Goal: Download file/media

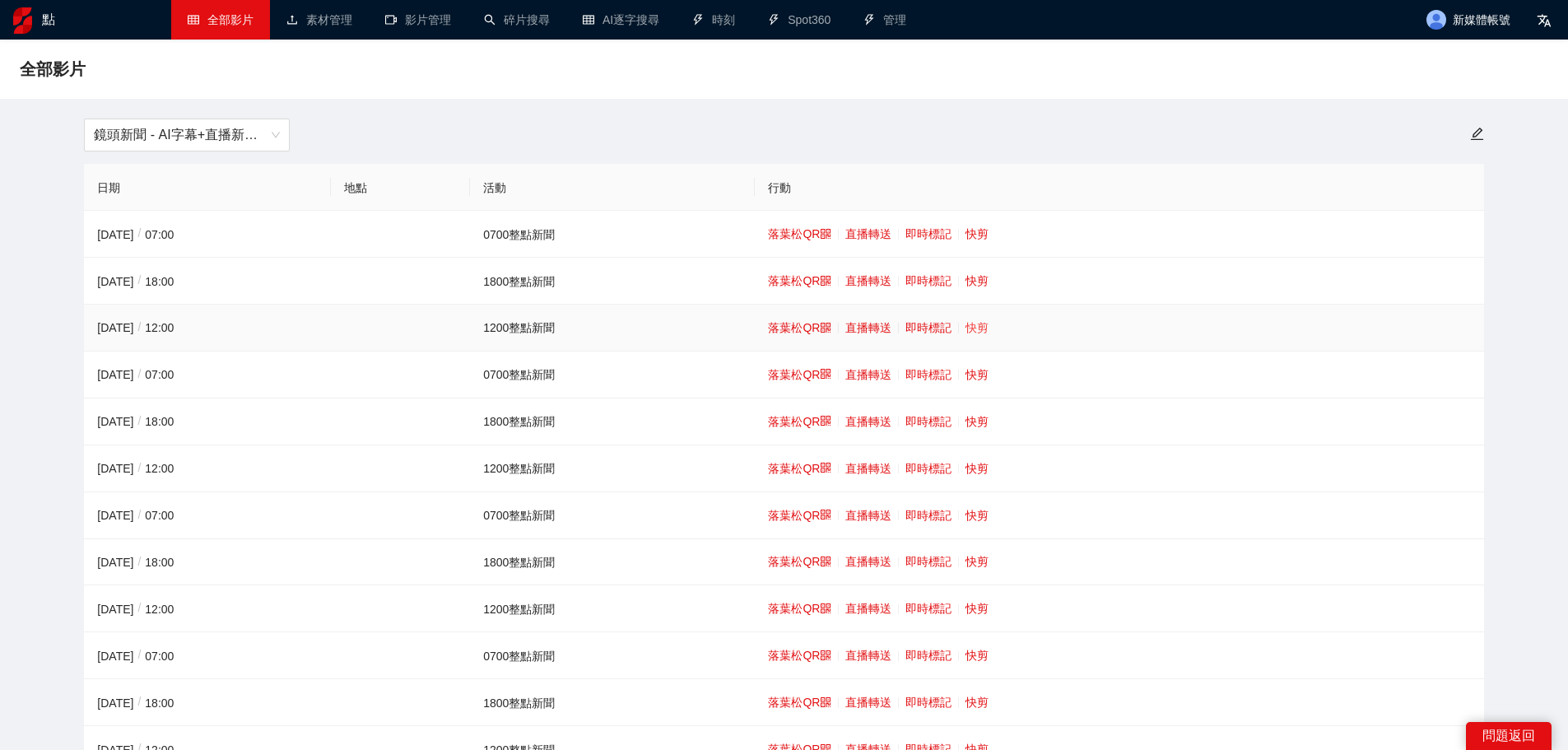
click at [968, 324] on font "快剪" at bounding box center [976, 328] width 23 height 14
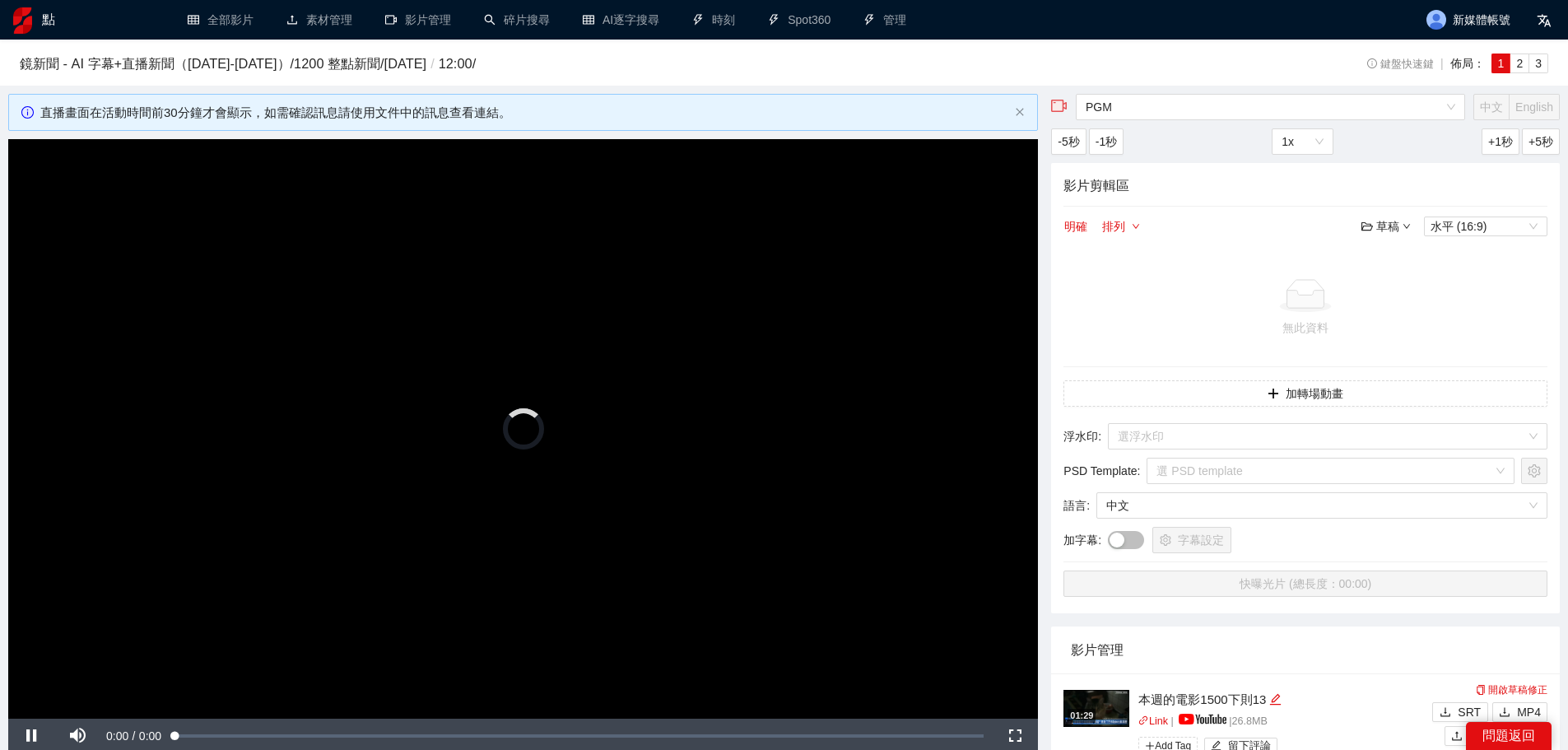
click at [393, 324] on video "Video Player" at bounding box center [523, 429] width 1030 height 580
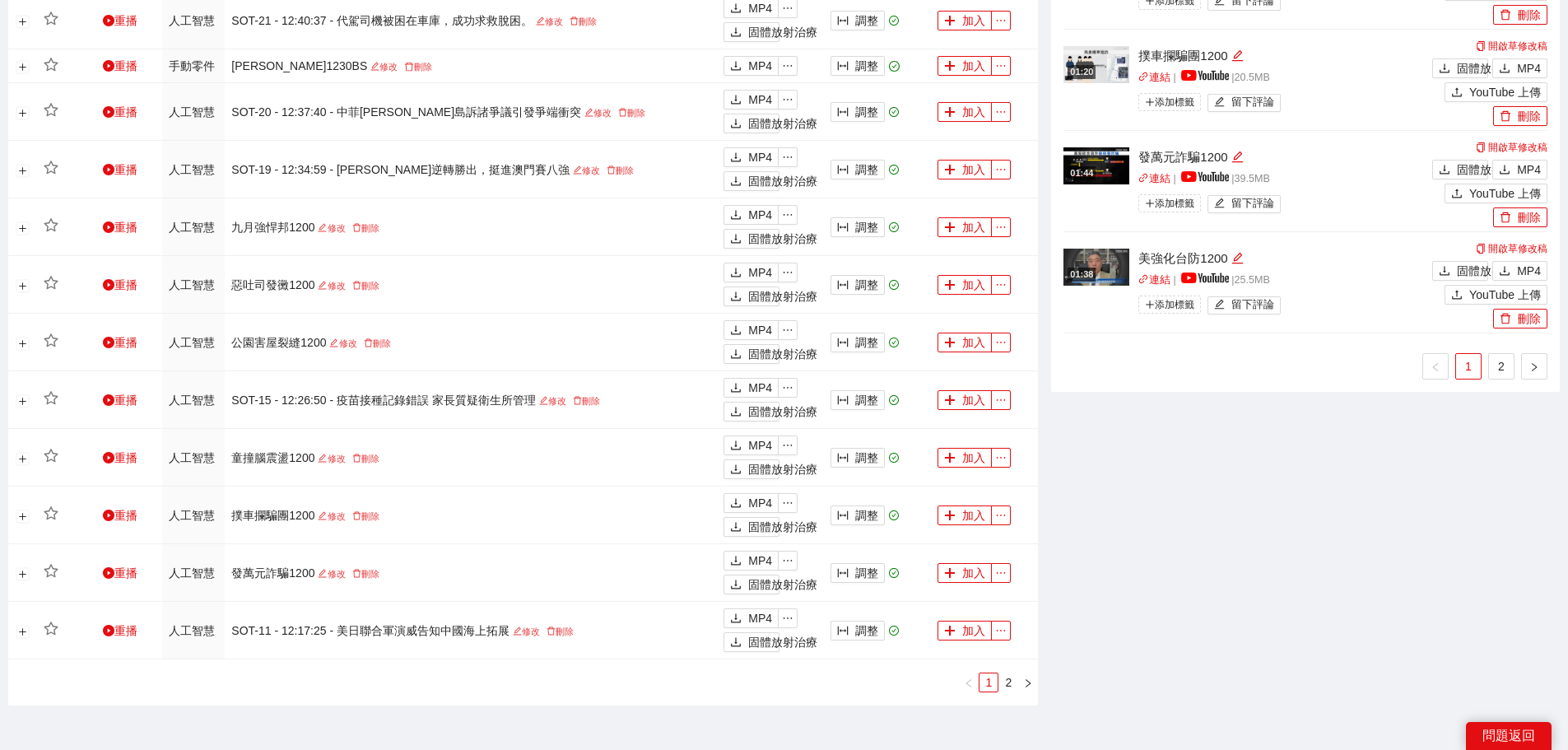
scroll to position [1368, 0]
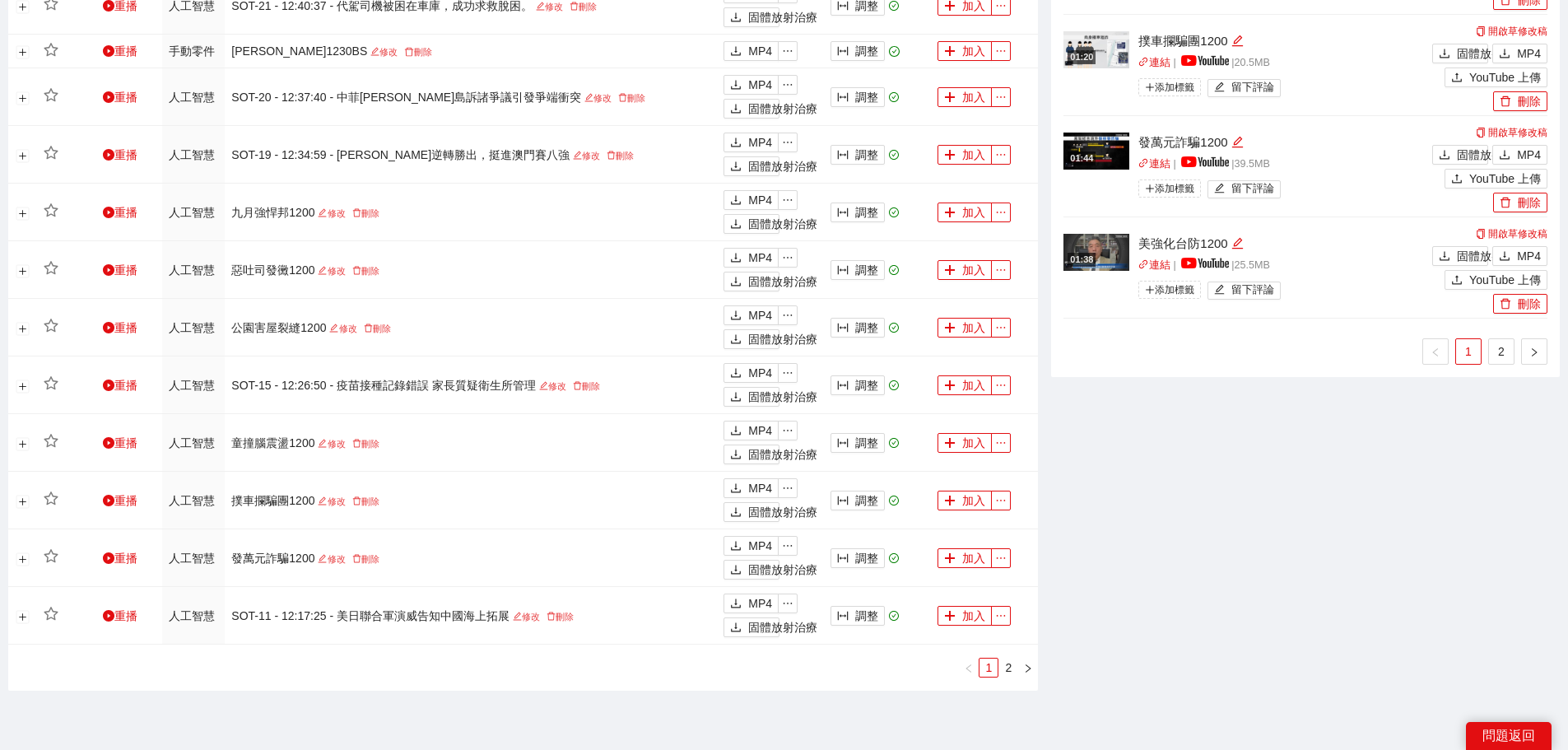
click at [1503, 342] on link "2" at bounding box center [1501, 351] width 25 height 25
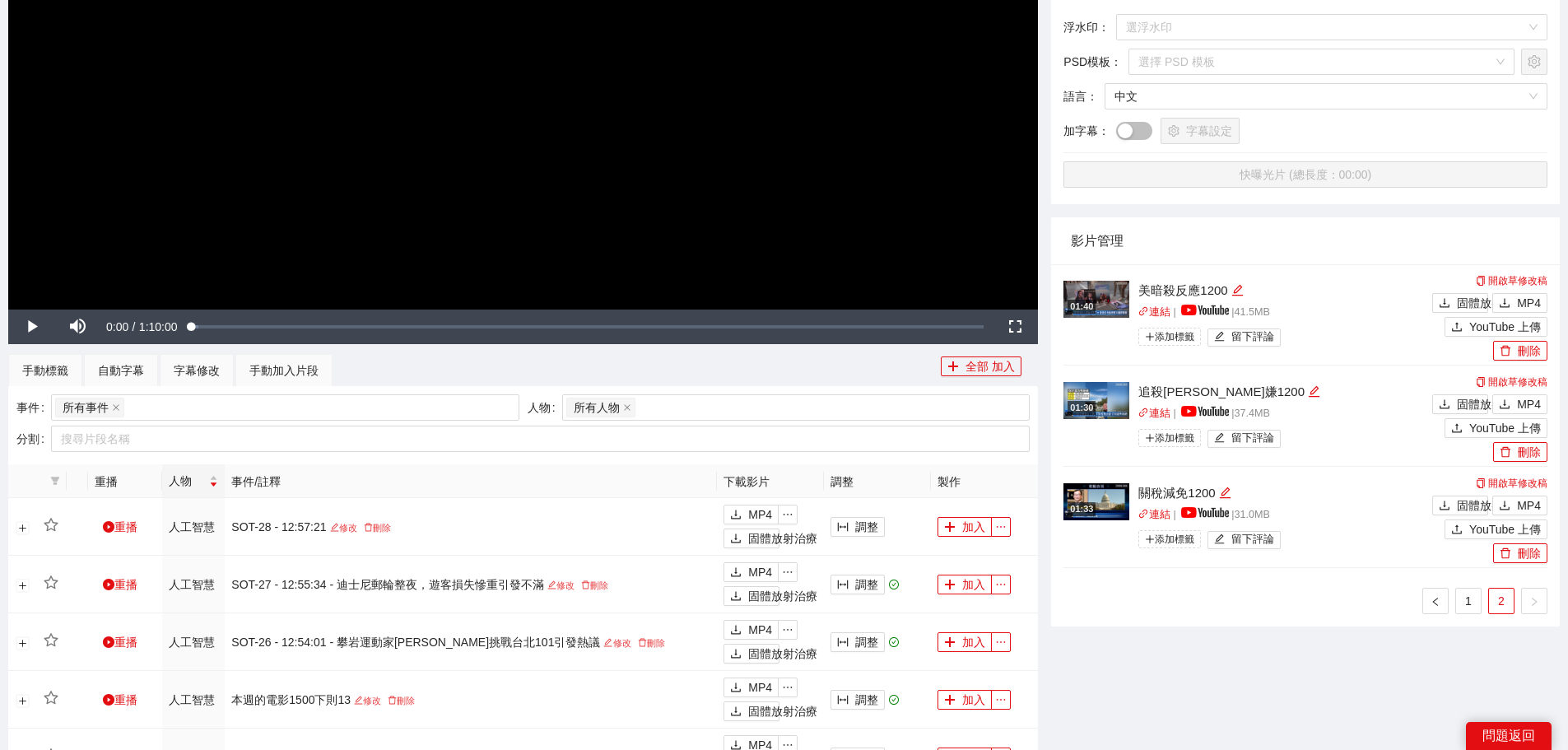
scroll to position [380, 0]
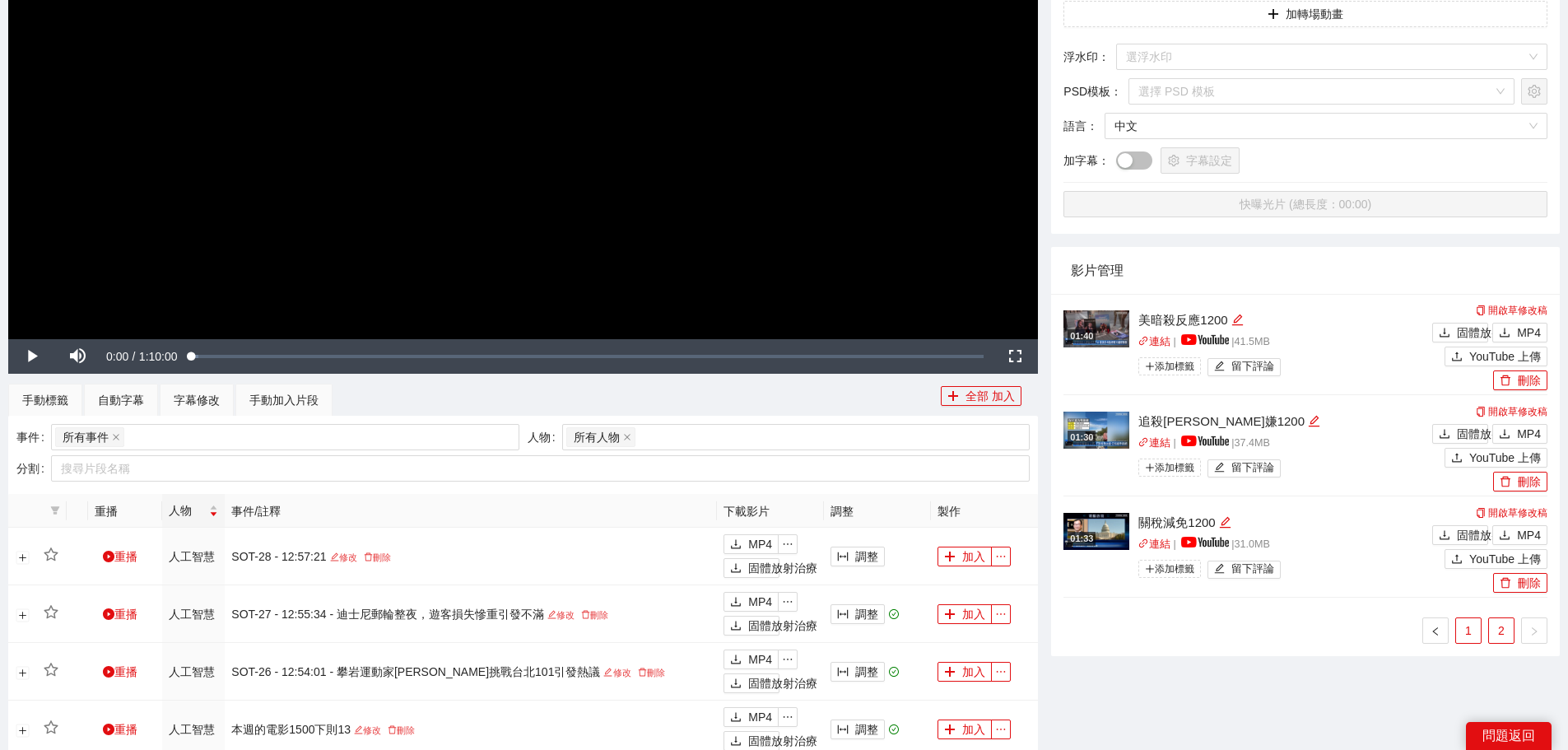
click at [1473, 617] on li "1" at bounding box center [1468, 630] width 26 height 26
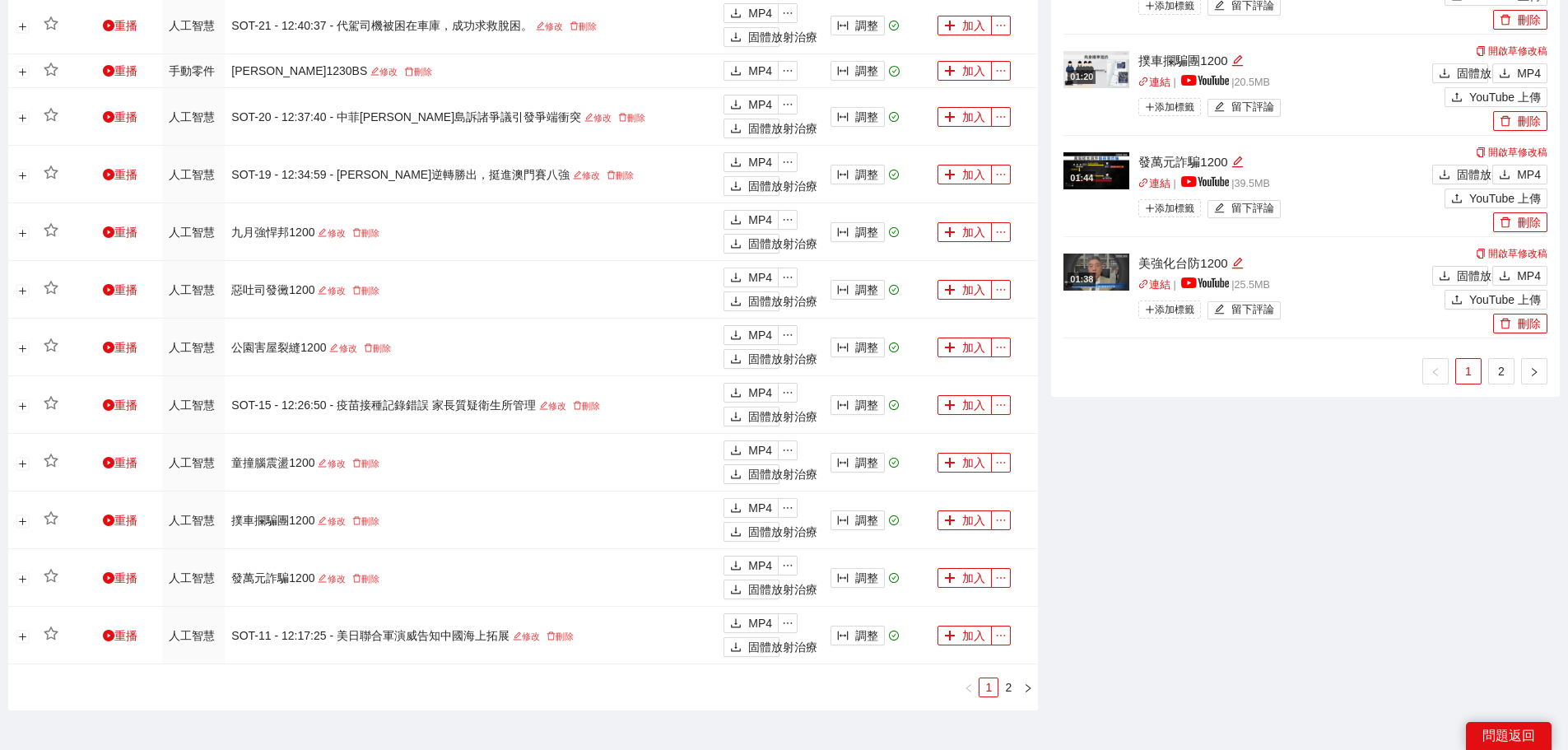
scroll to position [1074, 0]
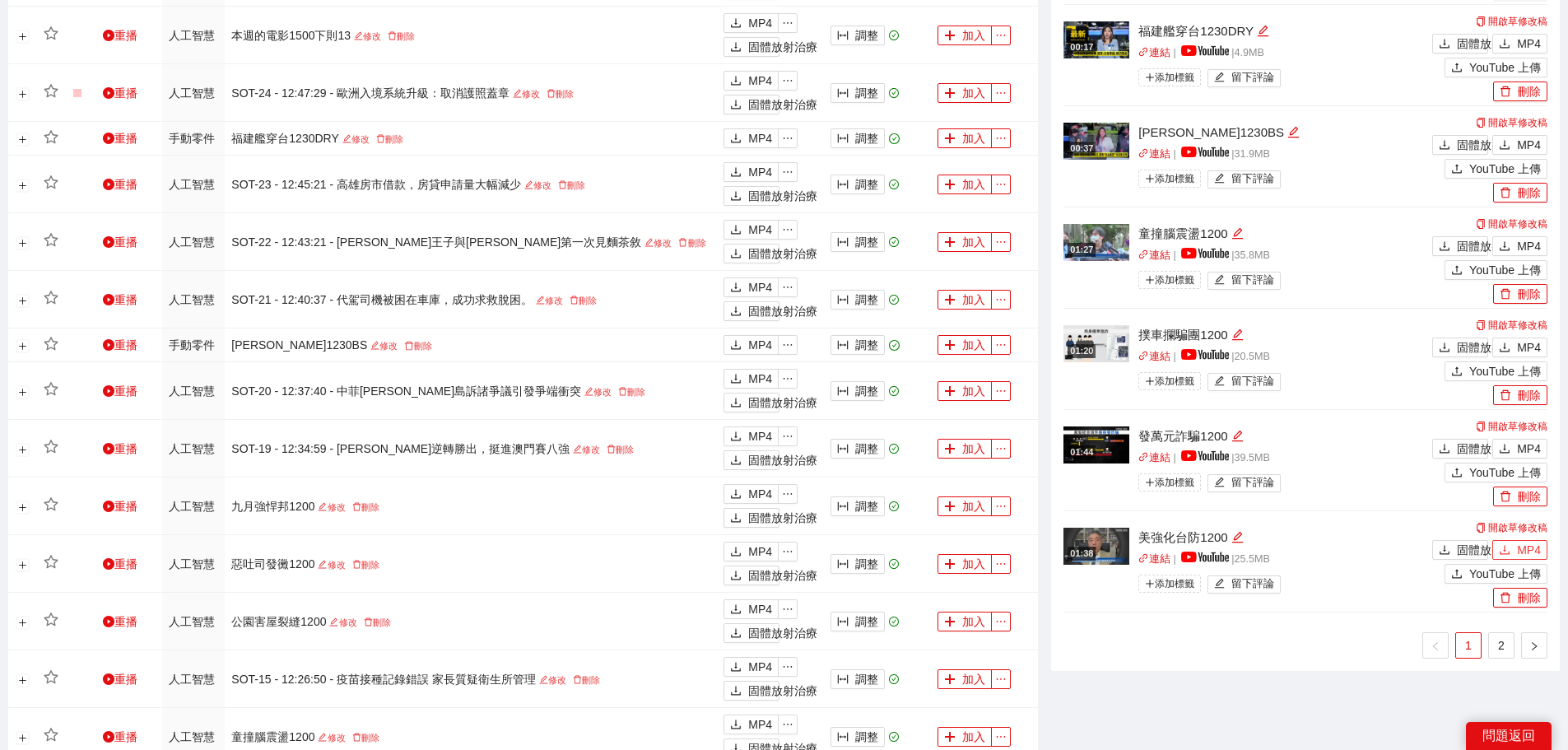
click at [1521, 545] on font "MP4" at bounding box center [1529, 550] width 24 height 14
click at [1520, 443] on font "MP4" at bounding box center [1529, 449] width 24 height 14
click at [1521, 341] on font "MP4" at bounding box center [1529, 347] width 24 height 14
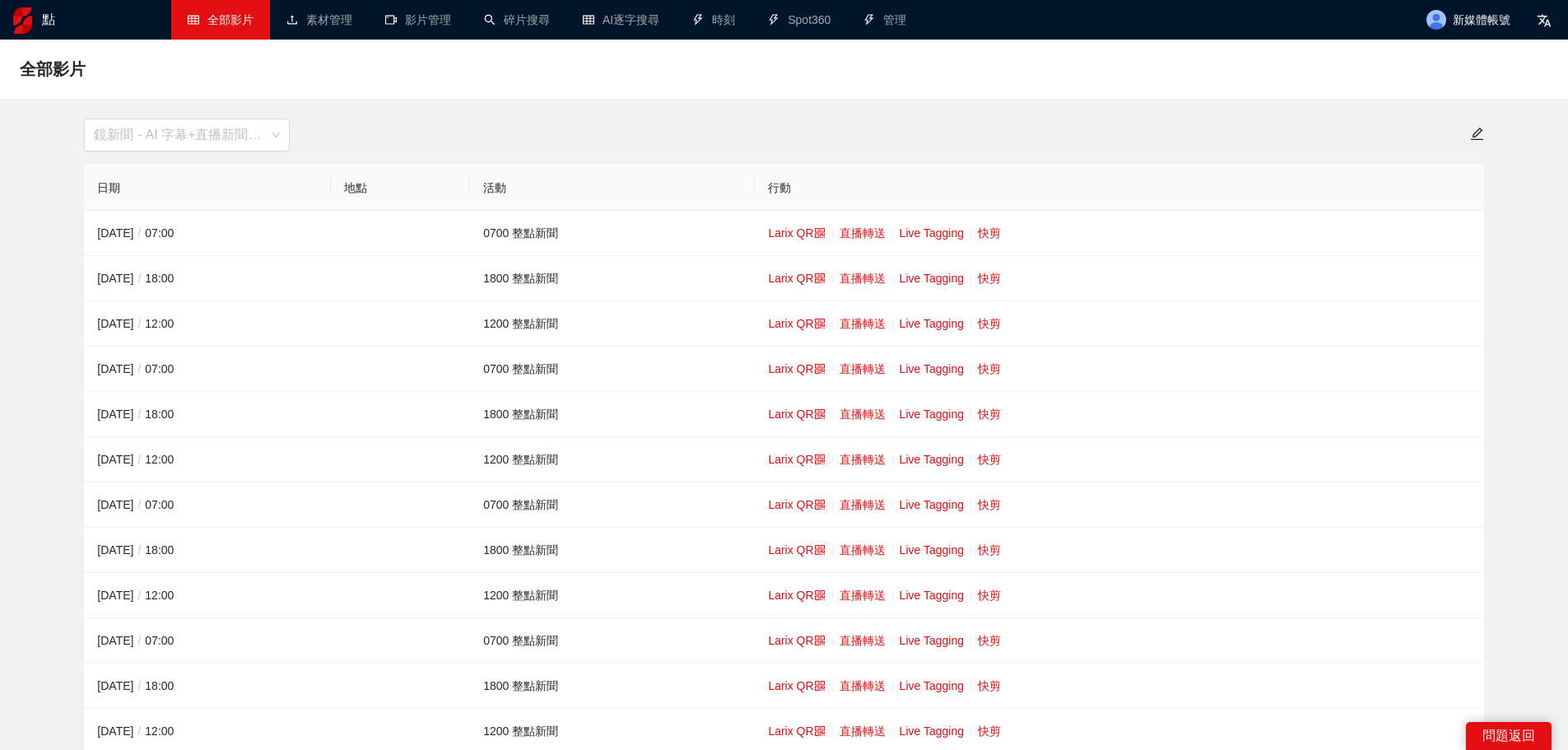
drag, startPoint x: 126, startPoint y: 127, endPoint x: 200, endPoint y: 201, distance: 104.7
click at [128, 123] on span "鏡新聞 - AI 字幕+直播新聞（[DATE]-[DATE]）" at bounding box center [187, 135] width 186 height 31
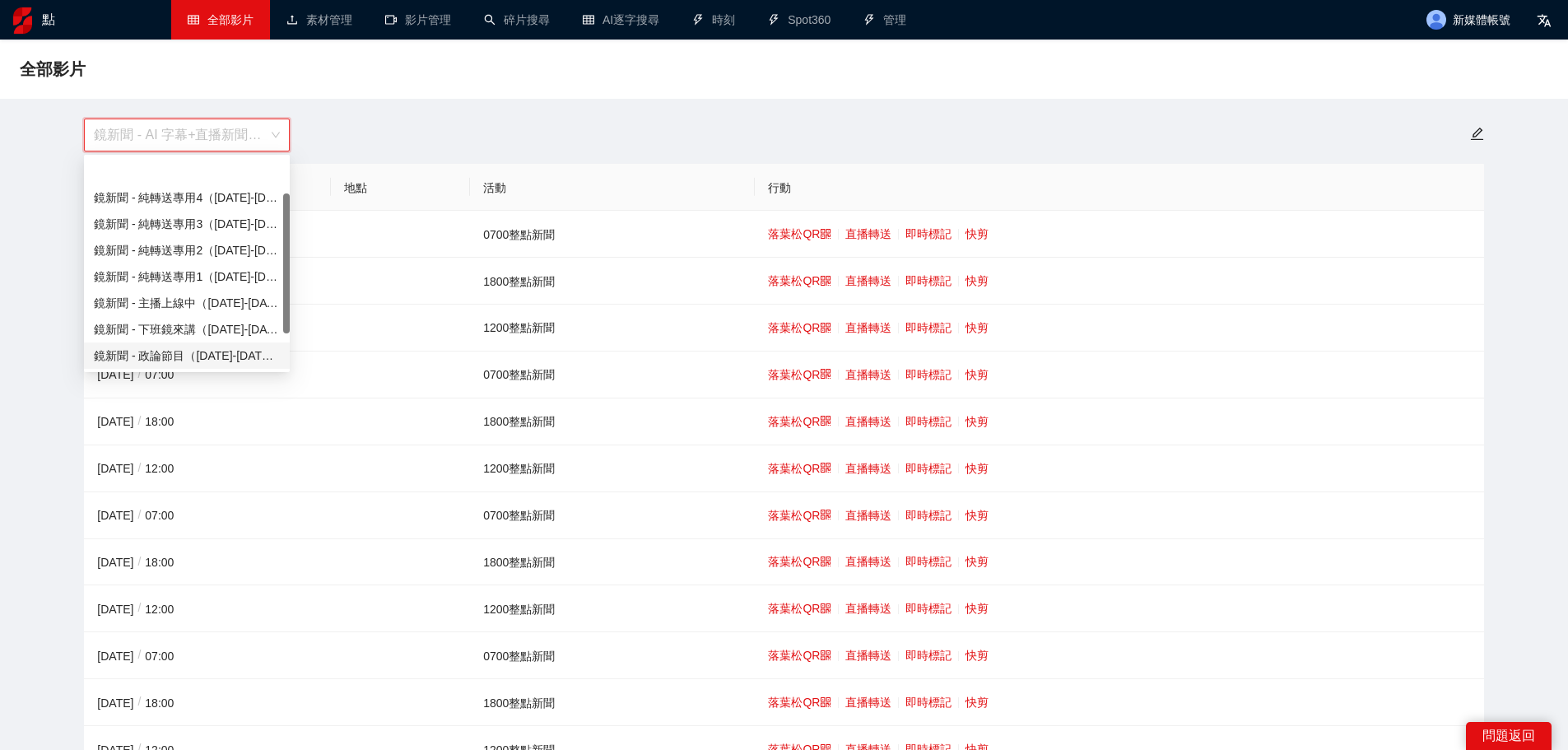
scroll to position [53, 0]
click at [205, 323] on font "鏡頭新聞 - 直播新聞（[DATE]-[DATE]）" at bounding box center [195, 330] width 202 height 14
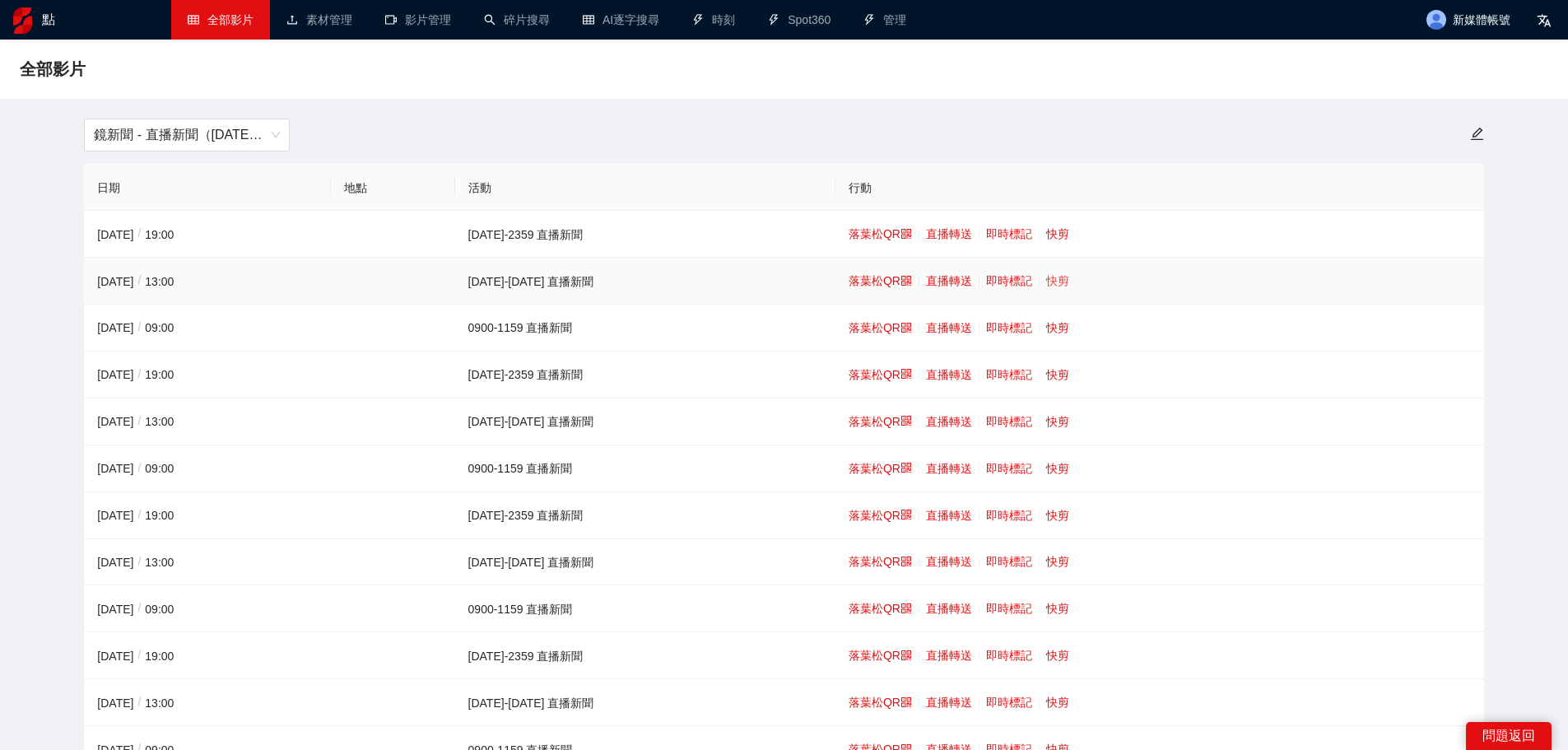
click at [1016, 277] on td "落葉松QR 直播轉送 即時標記 快剪" at bounding box center [1160, 280] width 649 height 47
click at [1046, 277] on font "快剪" at bounding box center [1057, 281] width 23 height 14
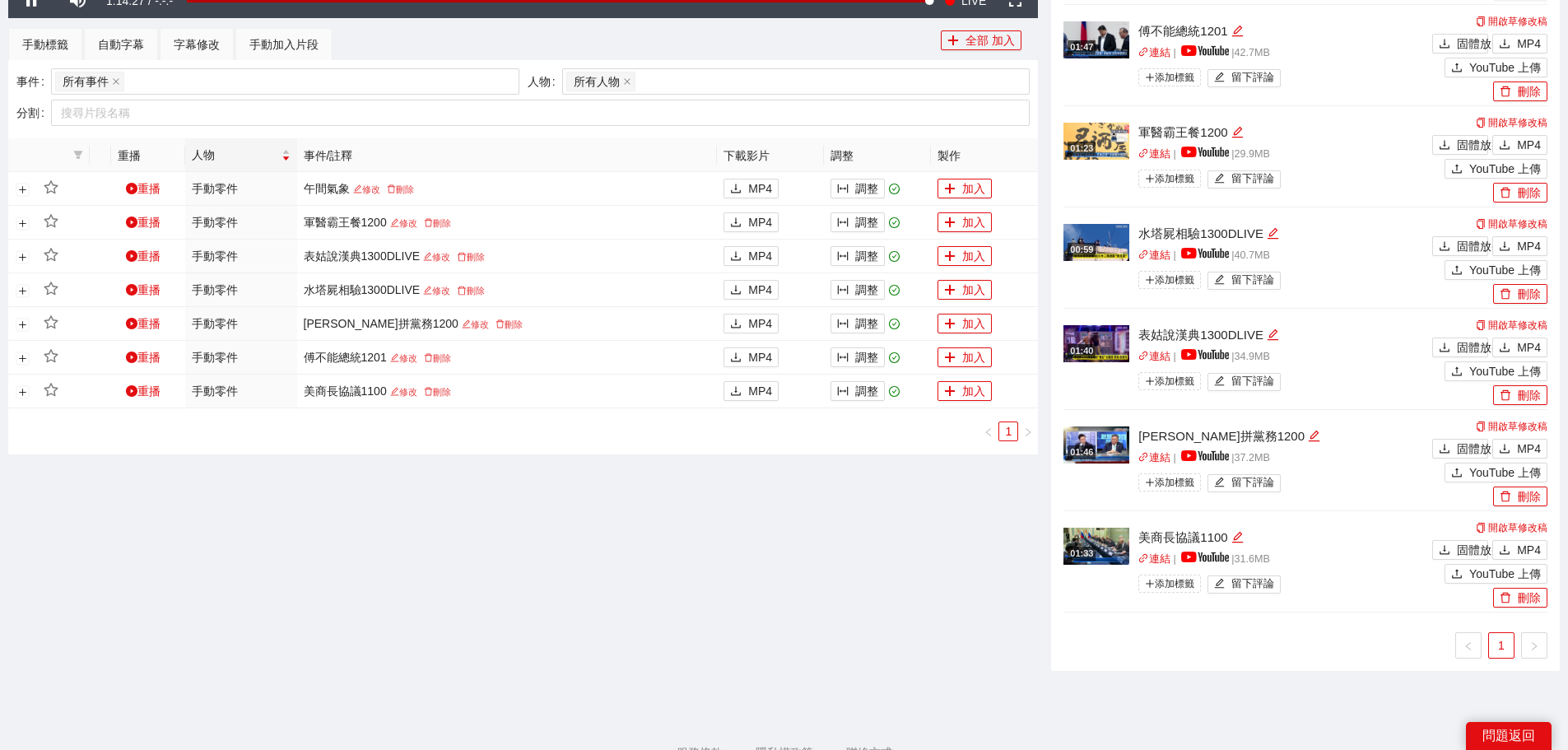
scroll to position [756, 0]
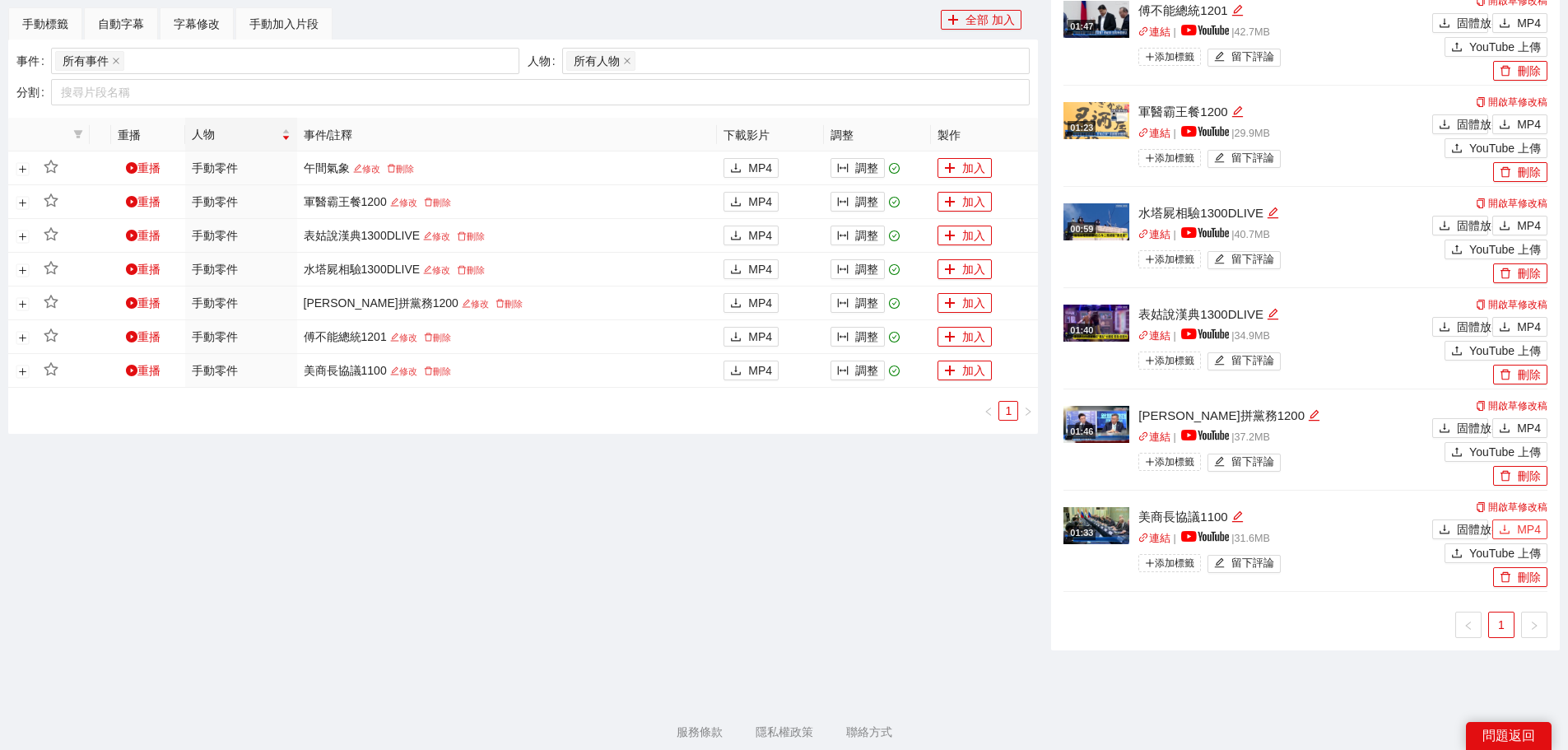
click at [1523, 525] on font "MP4" at bounding box center [1529, 530] width 24 height 14
click at [1523, 420] on span "MP4" at bounding box center [1529, 428] width 24 height 18
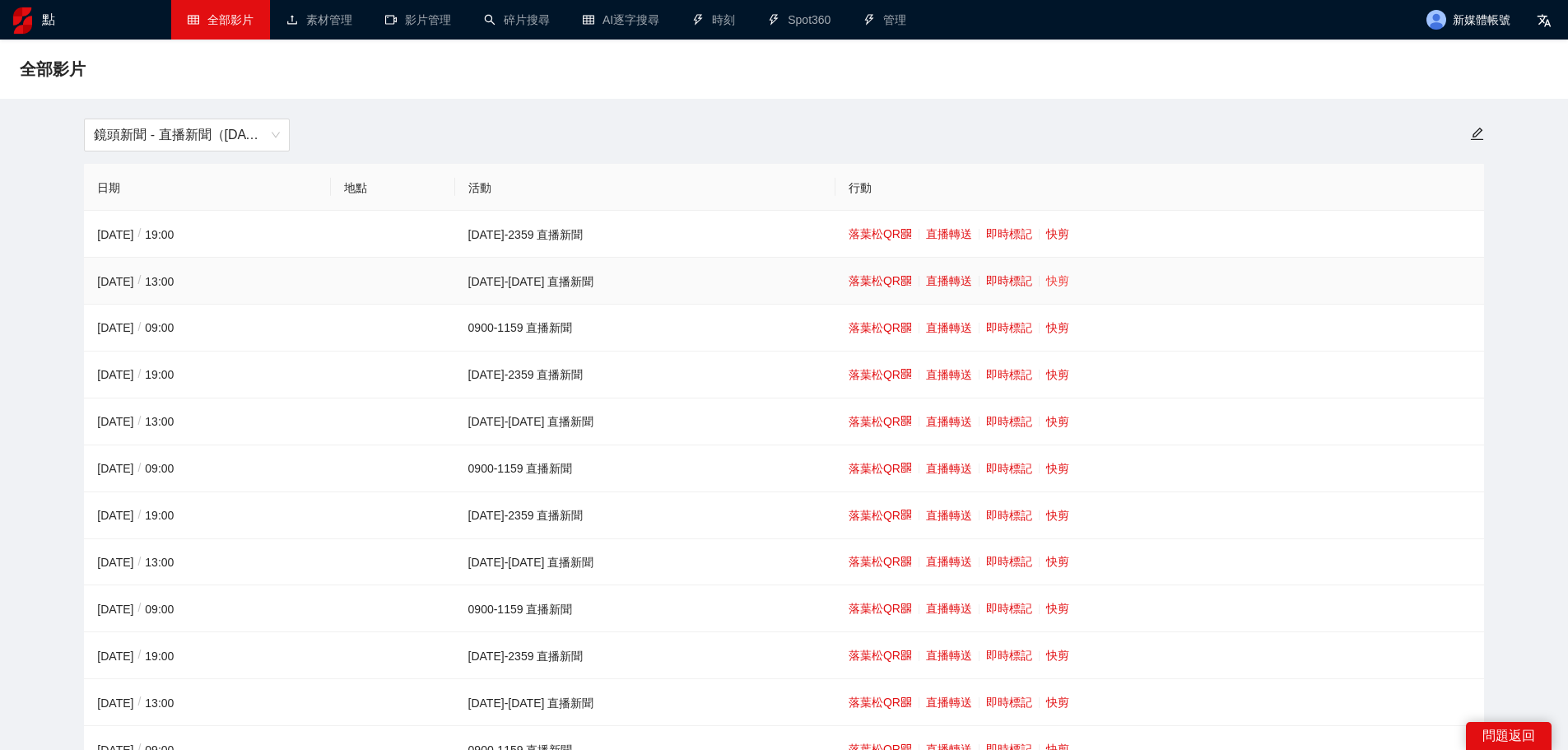
click at [1046, 278] on font "快剪" at bounding box center [1057, 281] width 23 height 14
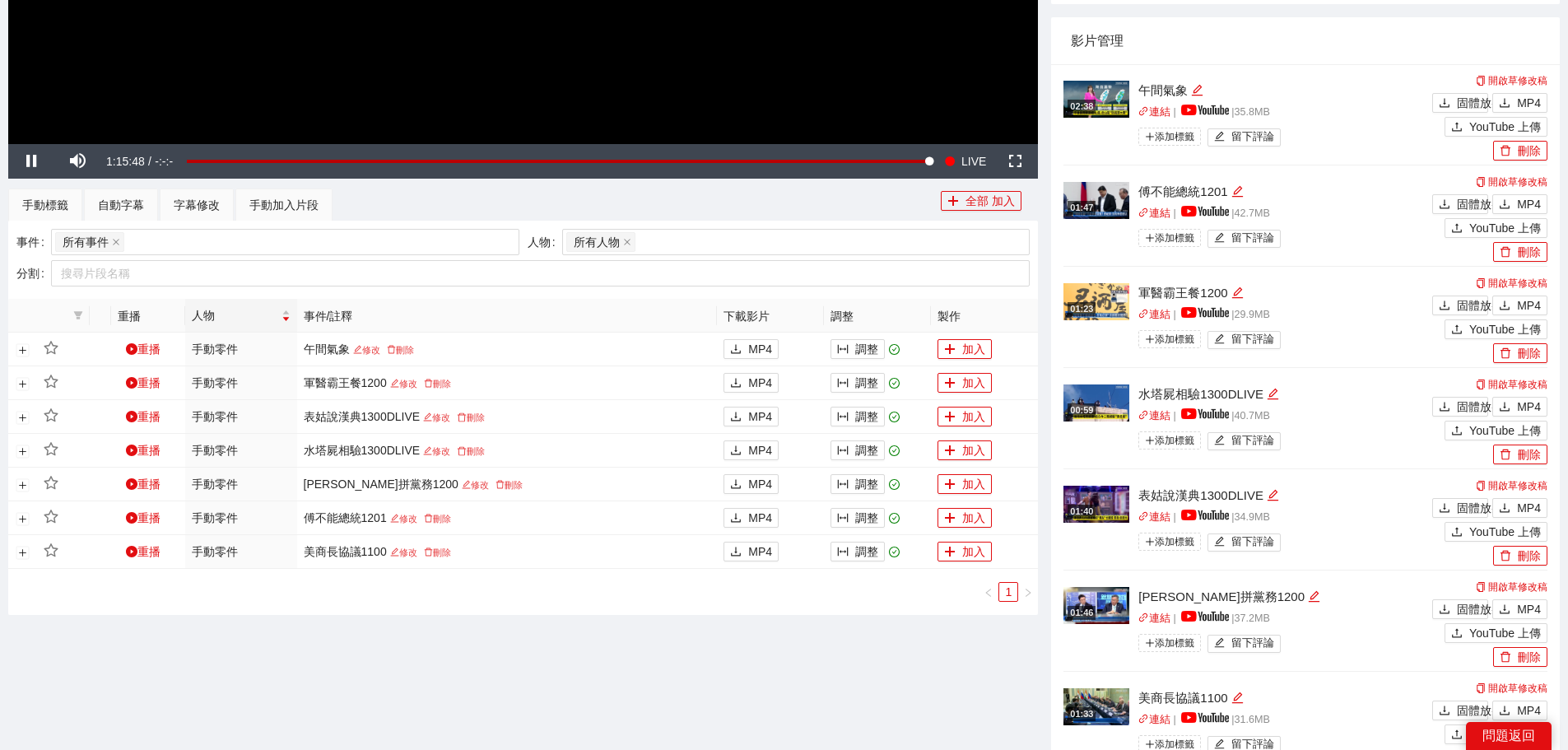
scroll to position [578, 0]
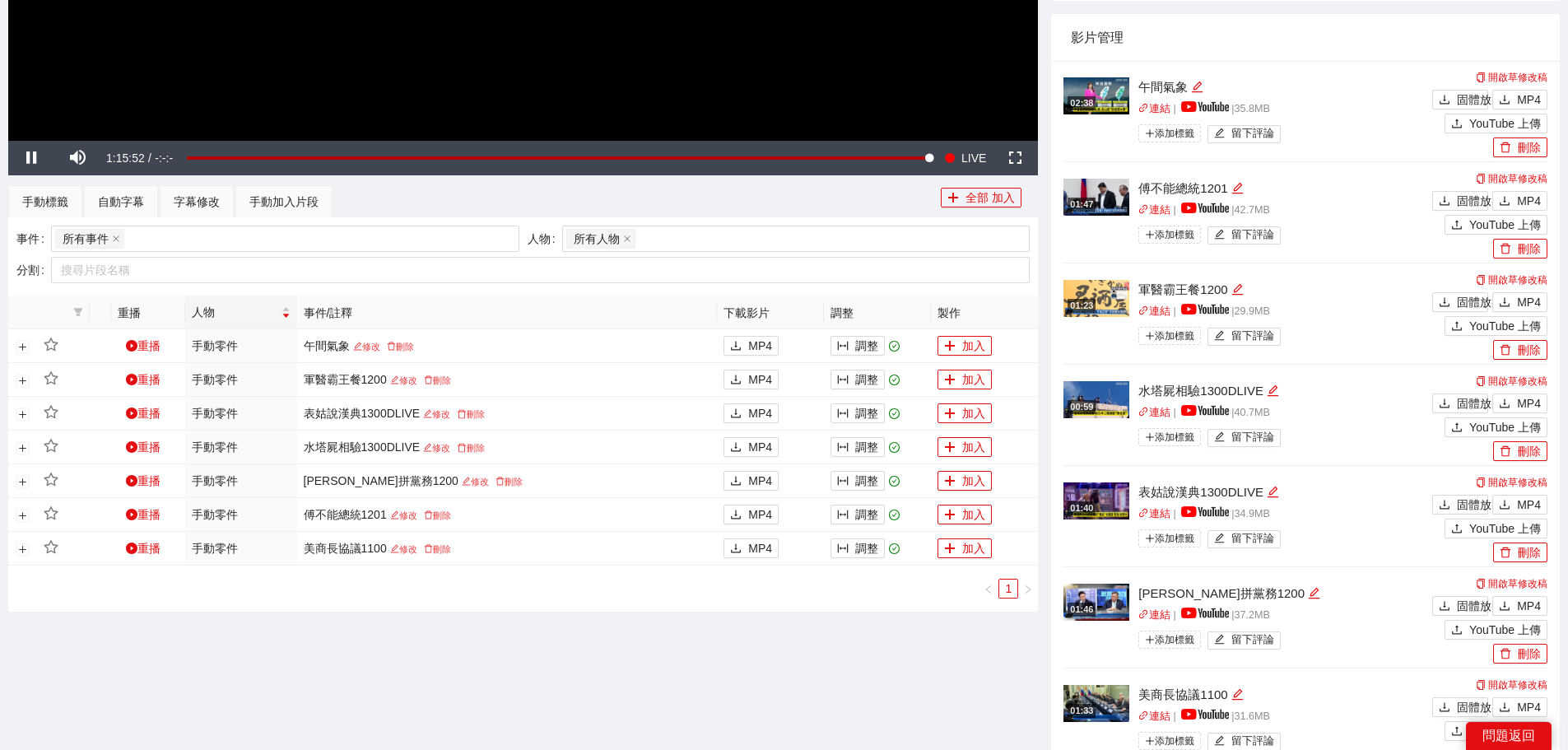
click at [1101, 183] on img at bounding box center [1097, 197] width 66 height 37
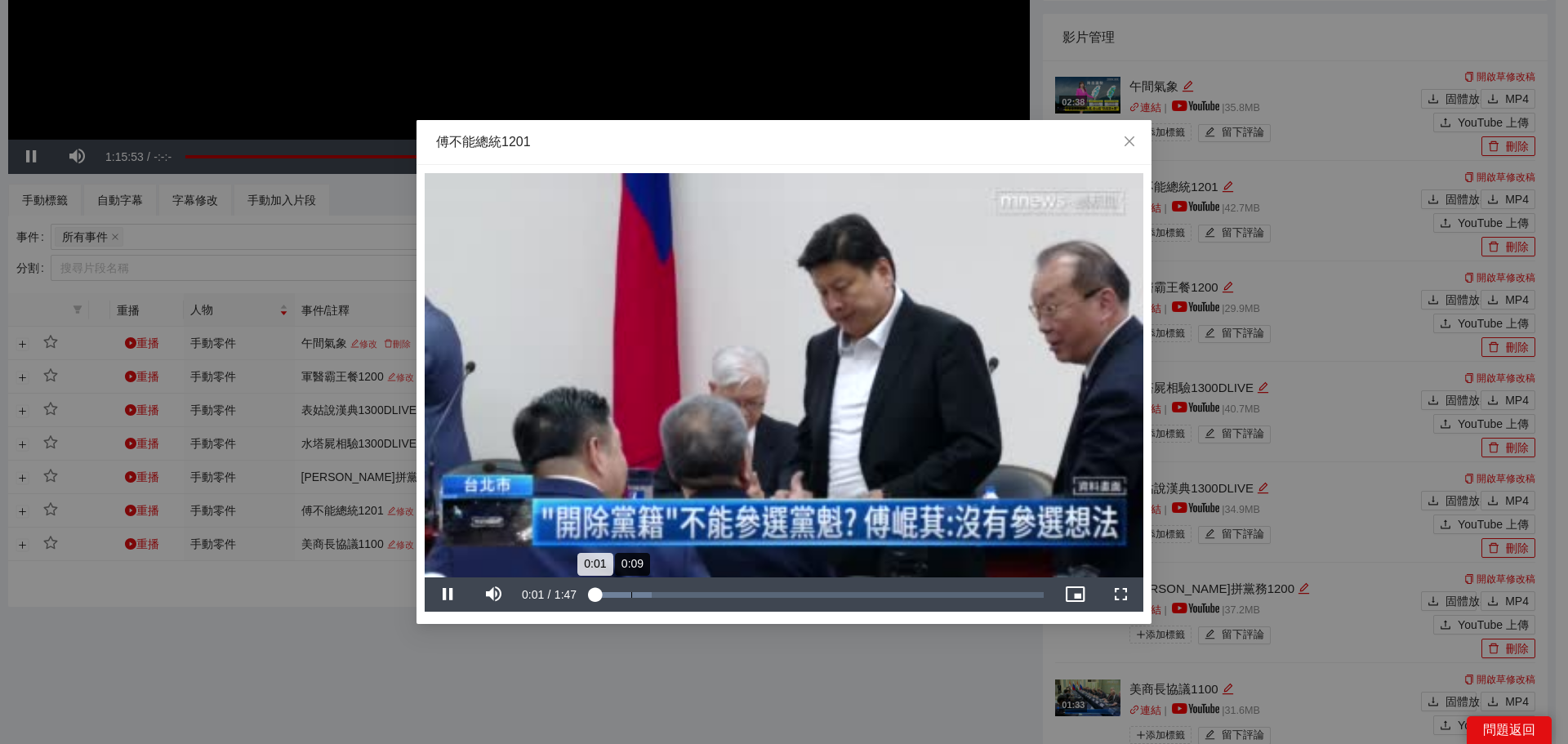
click at [632, 595] on div "Loaded : 13.45% 0:09 0:01" at bounding box center [817, 595] width 453 height 6
click at [730, 593] on div "Loaded : 18.96% 0:33 0:10" at bounding box center [817, 595] width 453 height 6
click at [851, 592] on div "1:01" at bounding box center [851, 595] width 1 height 6
click at [943, 592] on div "1:23" at bounding box center [942, 595] width 1 height 6
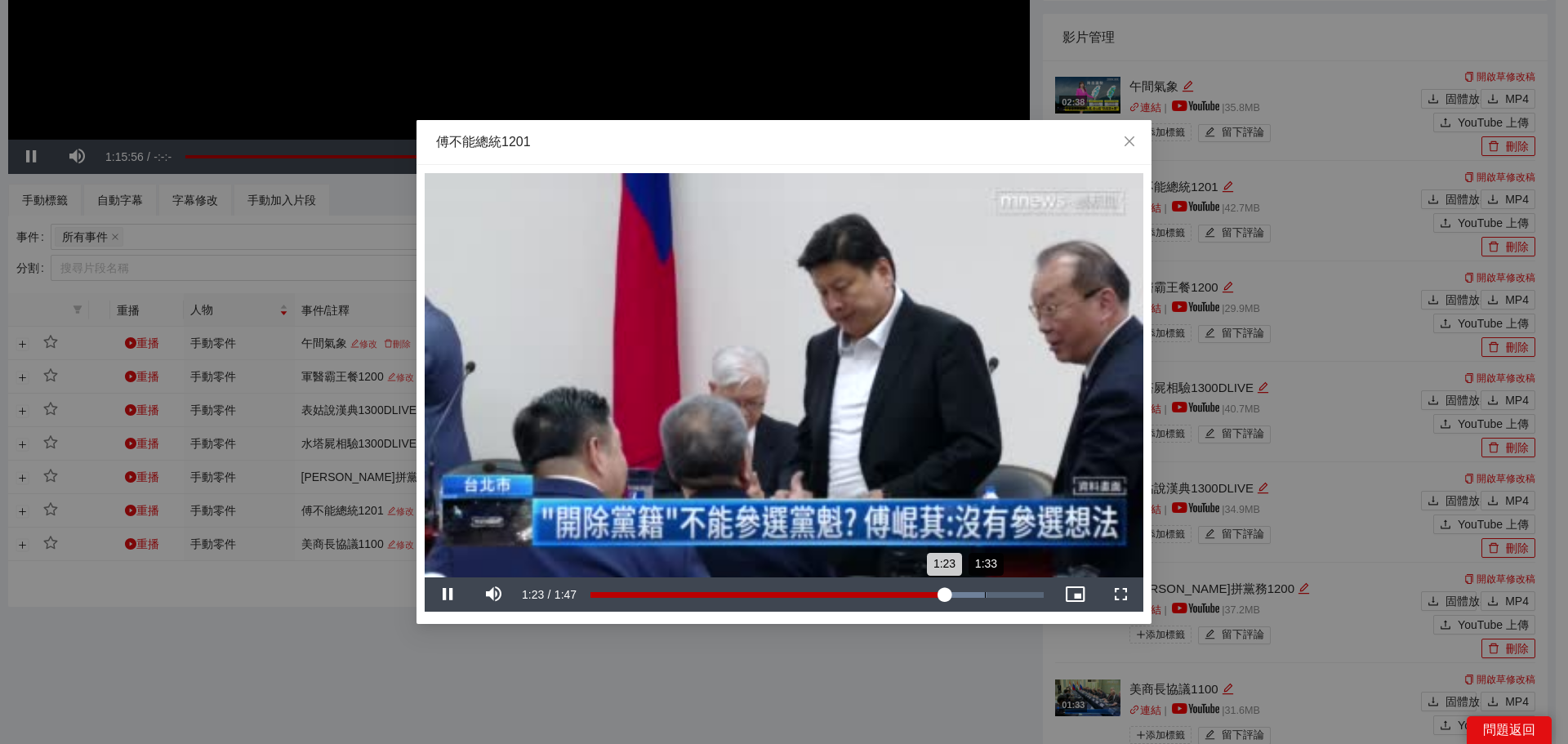
click at [985, 594] on div "1:33" at bounding box center [984, 595] width 1 height 6
click at [610, 578] on div "Loaded : 98.44% 0:09 1:34" at bounding box center [817, 595] width 470 height 35
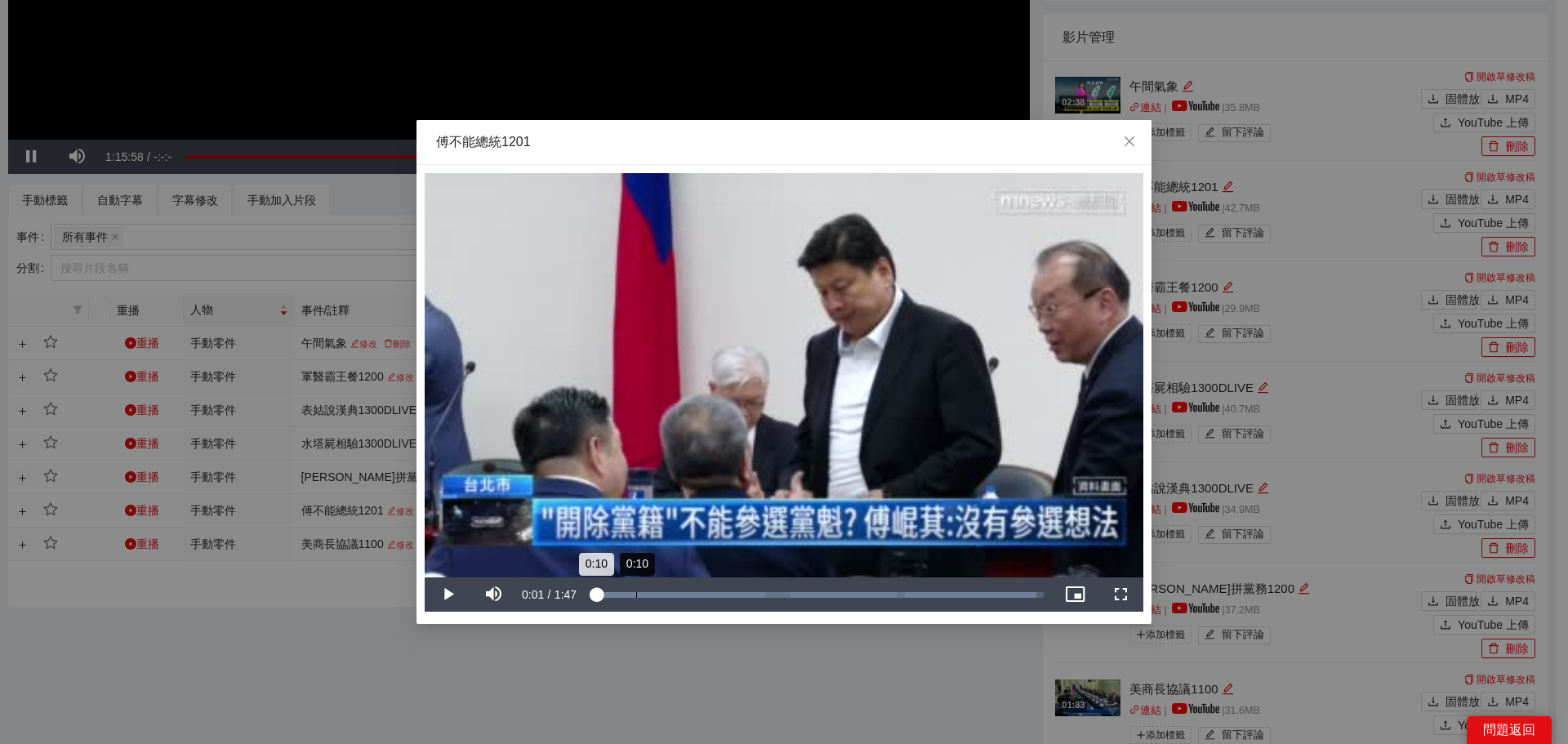
drag, startPoint x: 600, startPoint y: 585, endPoint x: 636, endPoint y: 589, distance: 36.2
click at [636, 589] on div "Loaded : 98.44% 0:10 0:10" at bounding box center [817, 595] width 470 height 35
click at [1123, 147] on icon "關閉" at bounding box center [1129, 142] width 13 height 13
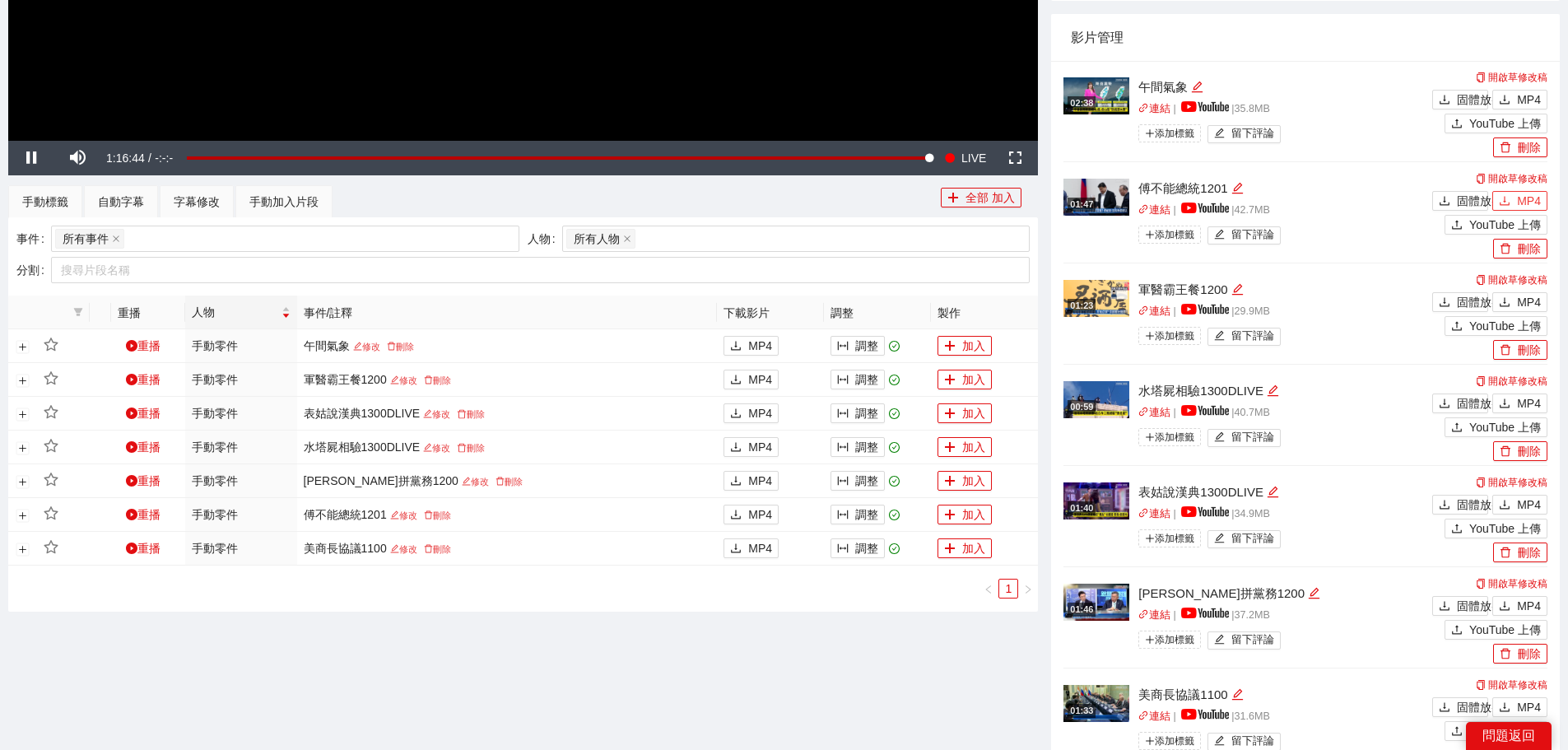
click at [1530, 195] on font "MP4" at bounding box center [1529, 201] width 24 height 14
